Goal: Find specific page/section: Find specific page/section

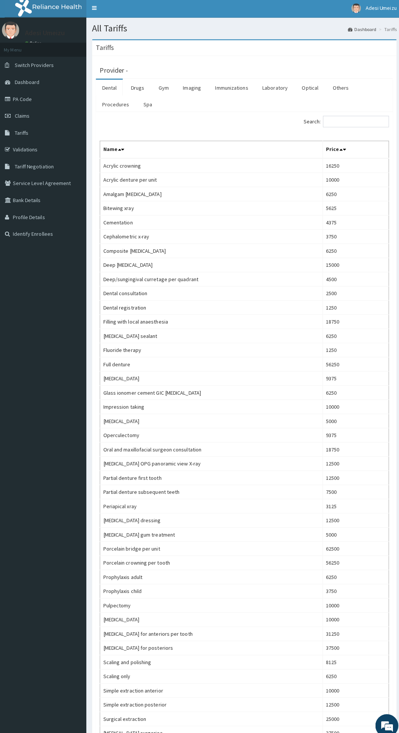
scroll to position [22, 0]
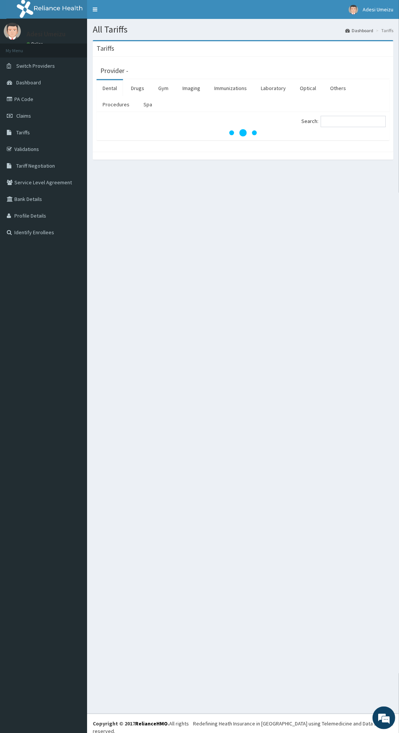
click at [137, 89] on link "Drugs" at bounding box center [137, 88] width 25 height 16
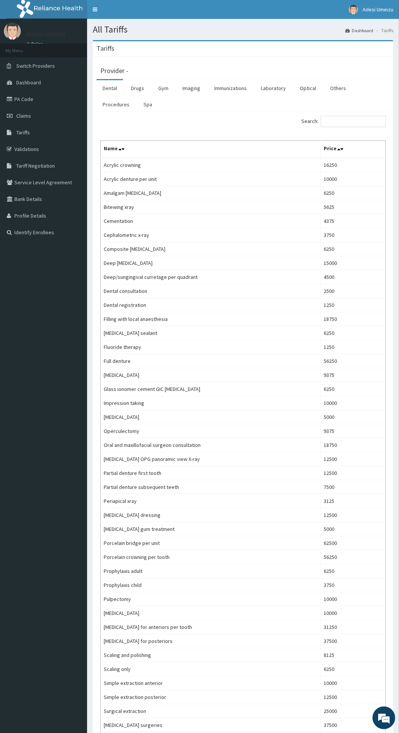
click at [138, 91] on link "Drugs" at bounding box center [137, 88] width 25 height 16
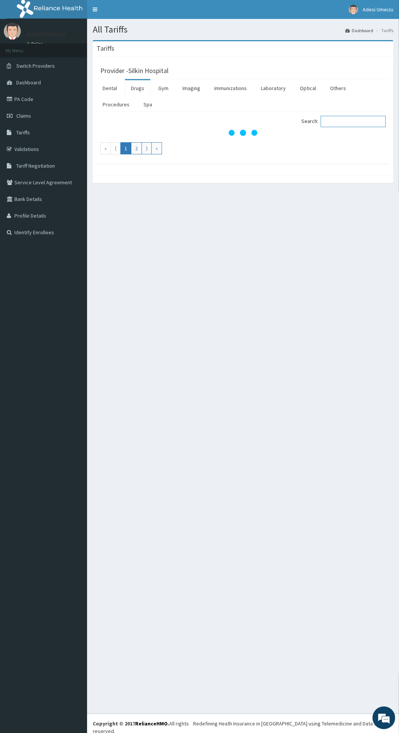
click at [364, 119] on input "Search:" at bounding box center [353, 121] width 65 height 11
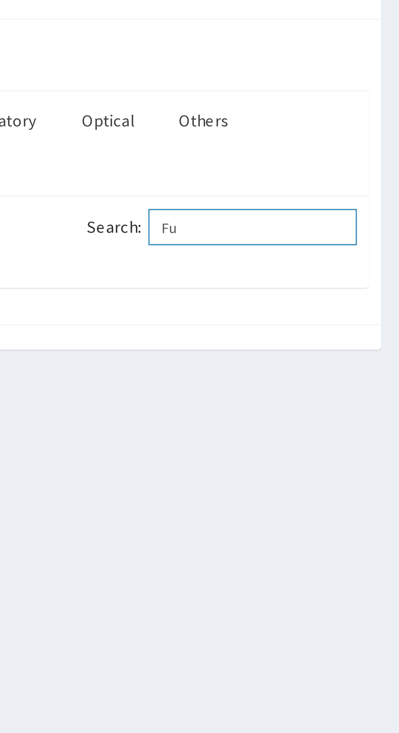
type input "F"
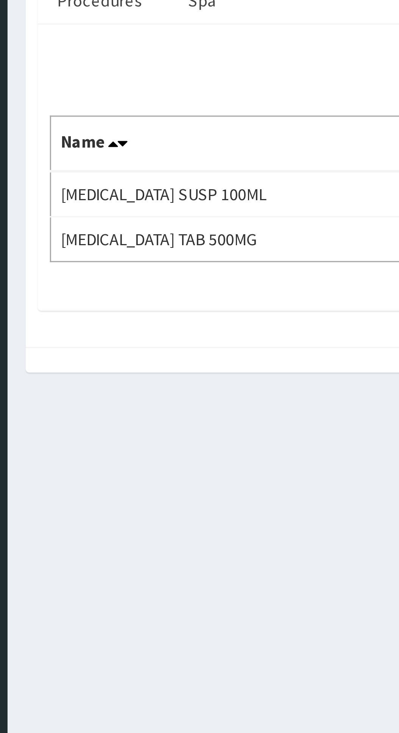
type input "Gris"
